Goal: Task Accomplishment & Management: Manage account settings

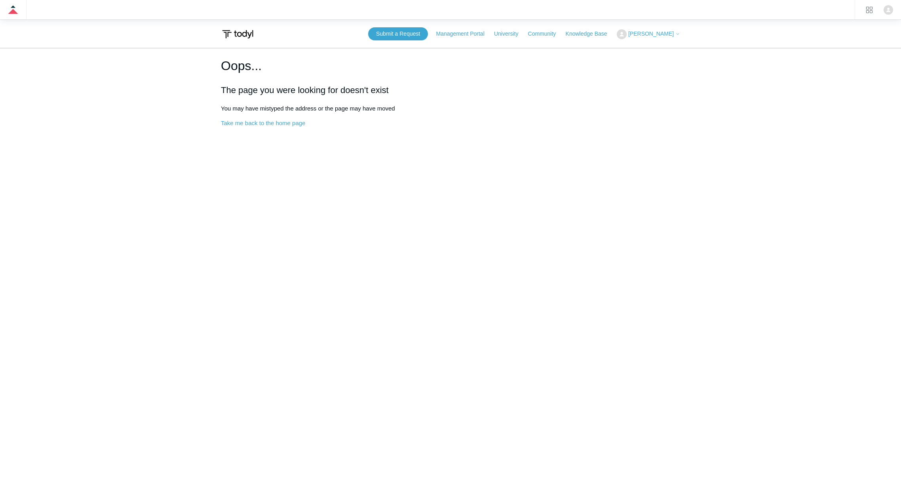
click at [657, 34] on span "[PERSON_NAME]" at bounding box center [651, 33] width 46 height 6
drag, startPoint x: 660, startPoint y: 66, endPoint x: 663, endPoint y: 59, distance: 7.4
click at [661, 65] on link "Sign out" at bounding box center [655, 65] width 77 height 14
click at [272, 119] on div "Oops... The page you were looking for doesn't exist You may have mistyped the a…" at bounding box center [450, 92] width 459 height 72
click at [271, 123] on link "Take me back to the home page" at bounding box center [263, 123] width 84 height 7
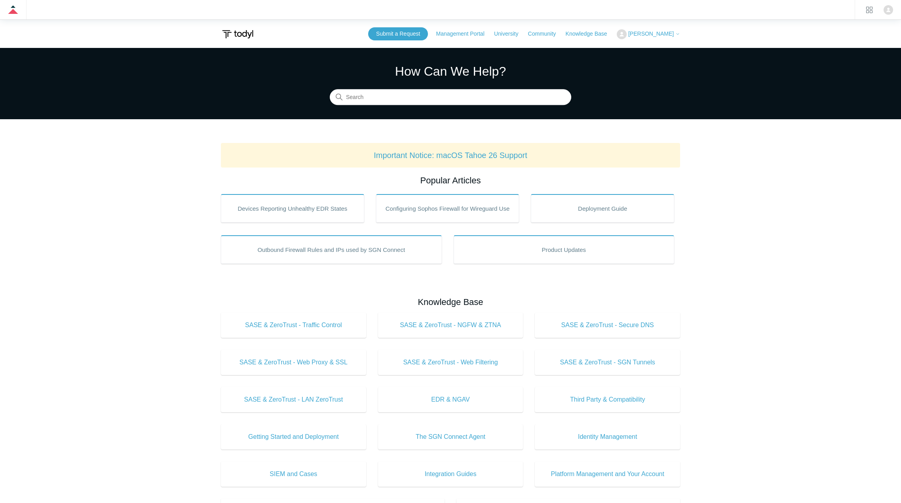
click at [675, 32] on span "[PERSON_NAME]" at bounding box center [654, 33] width 52 height 6
click at [660, 68] on link "Sign out" at bounding box center [655, 65] width 77 height 14
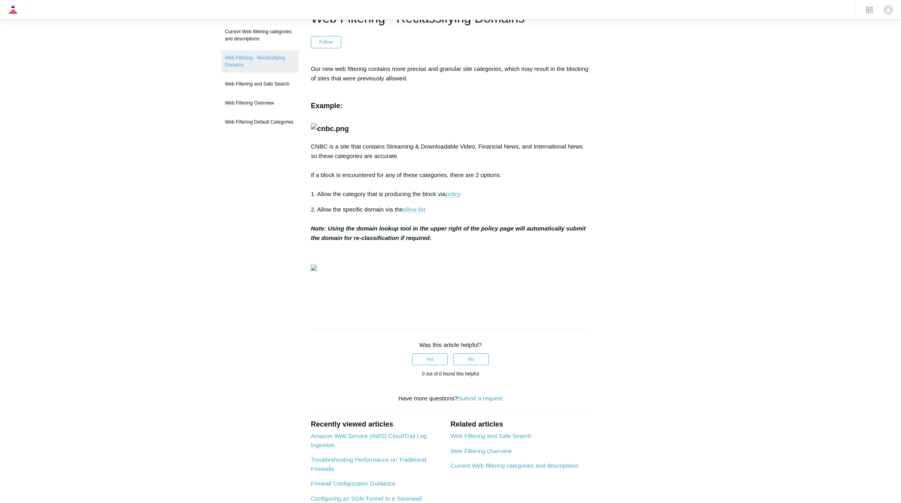
scroll to position [79, 0]
